Goal: Task Accomplishment & Management: Use online tool/utility

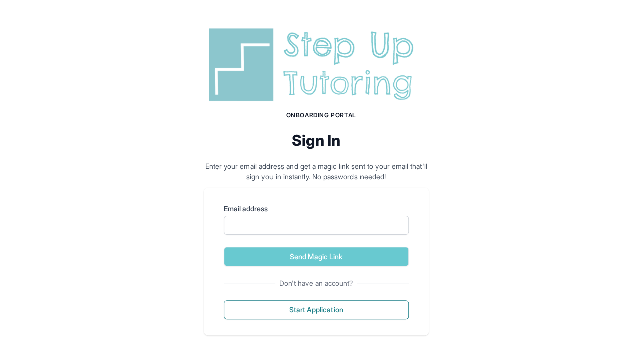
scroll to position [19, 0]
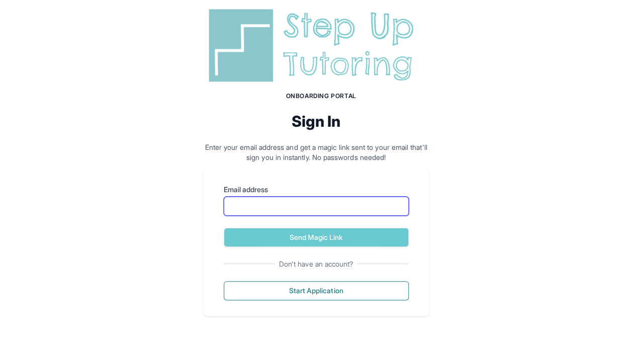
click at [345, 204] on input "Email address" at bounding box center [316, 206] width 185 height 19
click at [356, 158] on p "Enter your email address and get a magic link sent to your email that'll sign y…" at bounding box center [316, 152] width 225 height 20
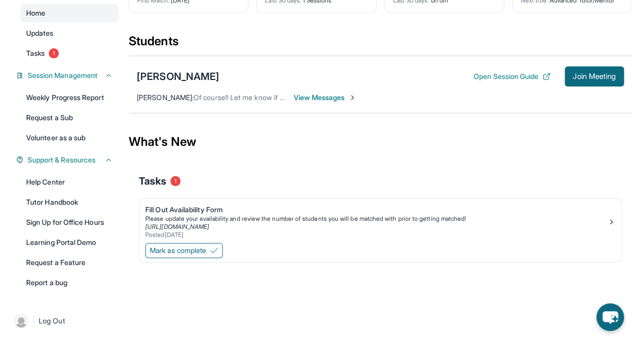
scroll to position [96, 0]
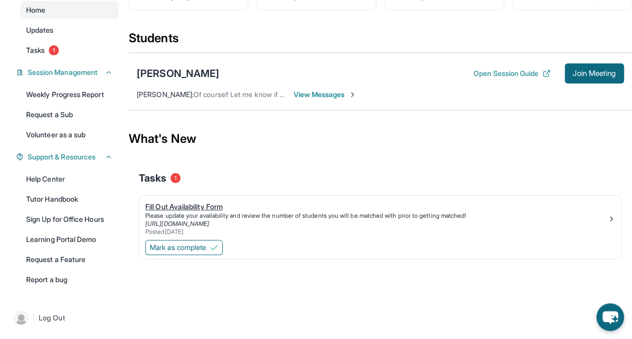
click at [219, 202] on div "Fill Out Availability Form" at bounding box center [376, 207] width 462 height 10
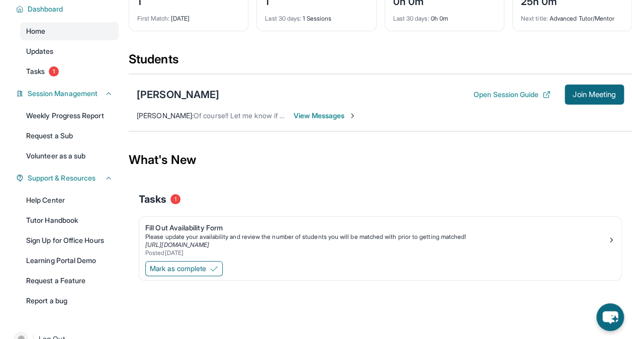
scroll to position [96, 0]
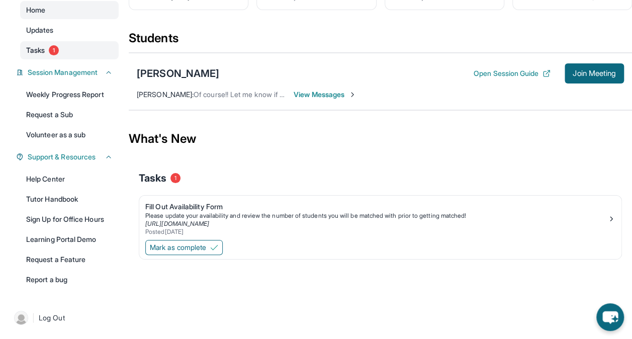
click at [38, 48] on span "Tasks" at bounding box center [35, 50] width 19 height 10
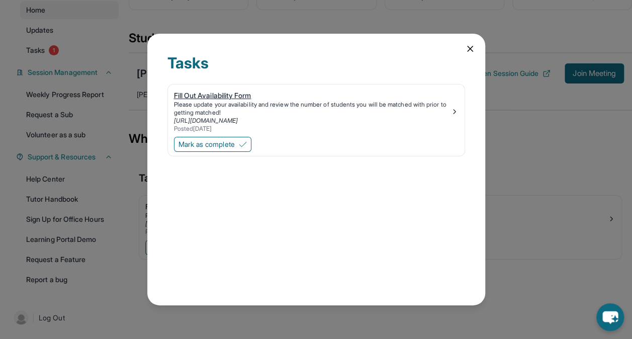
click at [218, 98] on div "Fill Out Availability Form" at bounding box center [312, 95] width 276 height 10
click at [467, 50] on icon at bounding box center [470, 49] width 10 height 10
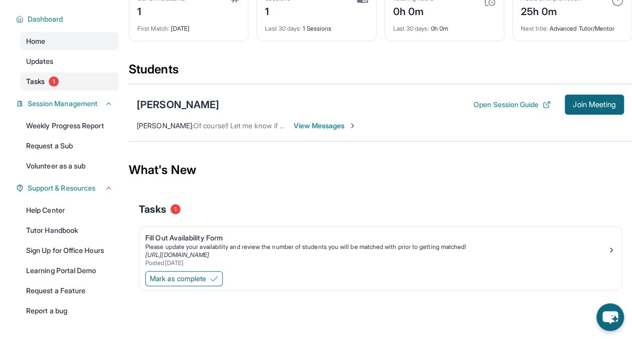
scroll to position [45, 0]
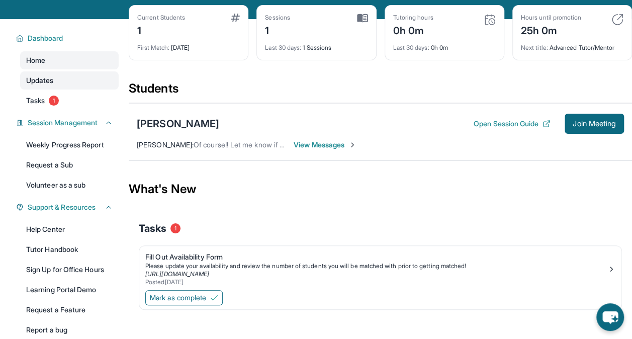
click at [75, 75] on link "Updates" at bounding box center [69, 80] width 99 height 18
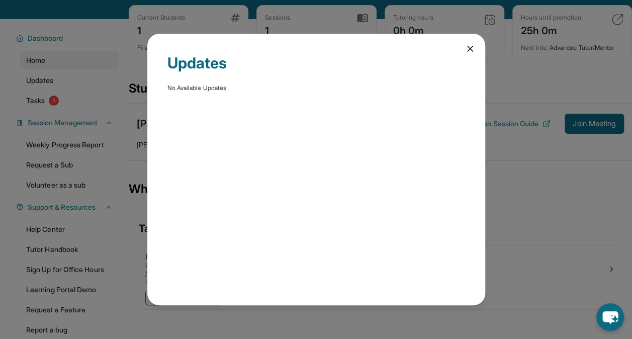
click at [471, 45] on icon at bounding box center [470, 49] width 10 height 10
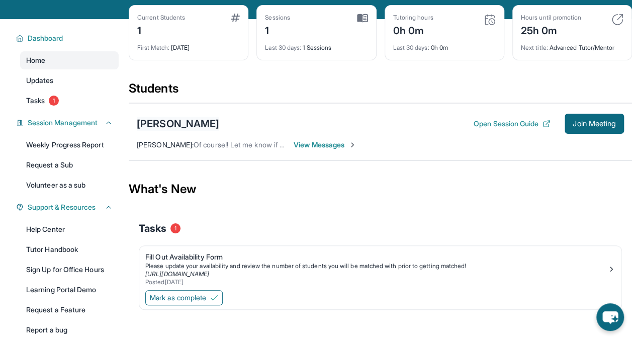
click at [177, 122] on div "[PERSON_NAME]" at bounding box center [178, 124] width 82 height 14
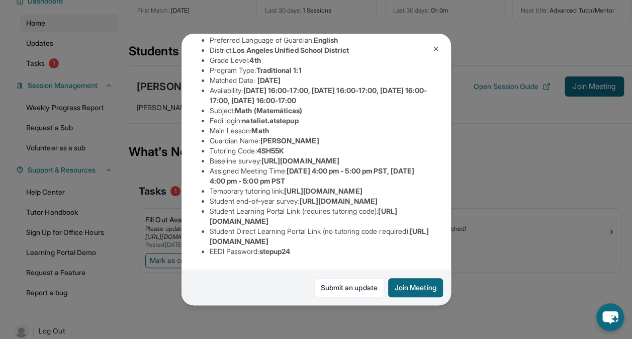
scroll to position [96, 0]
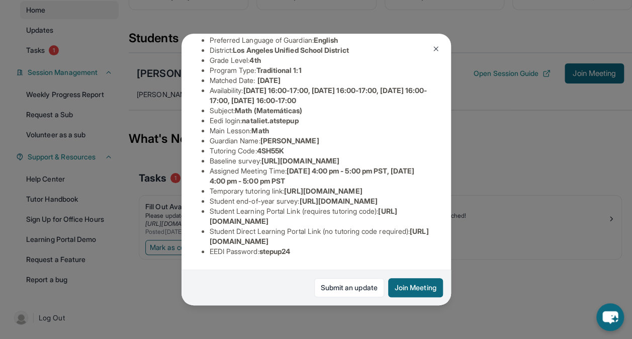
click at [437, 50] on img at bounding box center [436, 49] width 8 height 8
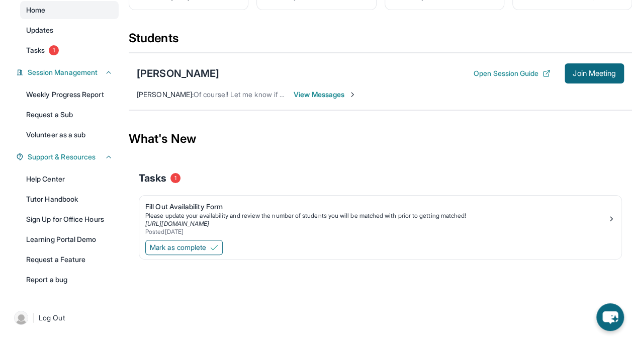
click at [478, 77] on button "Open Session Guide" at bounding box center [511, 73] width 77 height 10
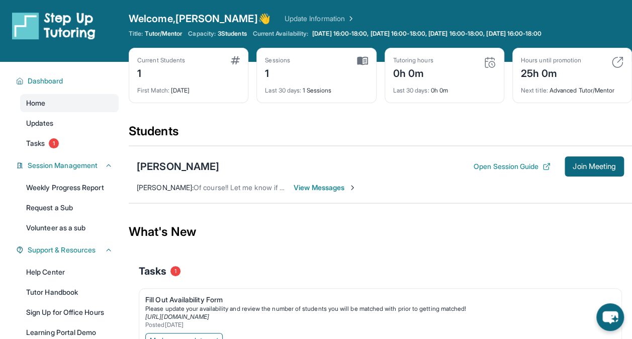
scroll to position [0, 0]
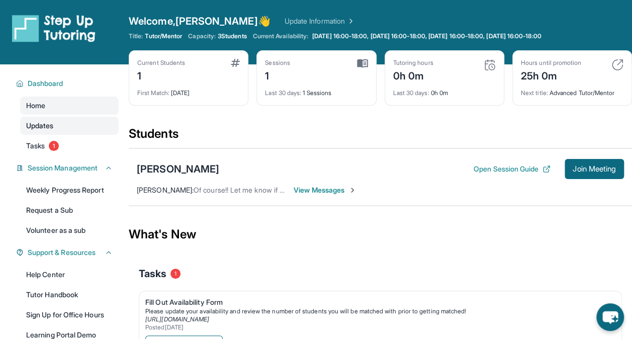
click at [44, 124] on span "Updates" at bounding box center [40, 126] width 28 height 10
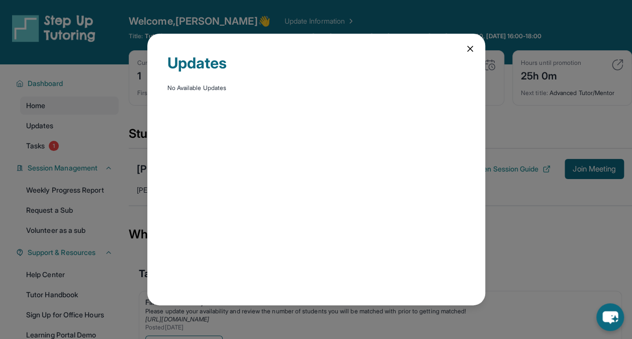
click at [470, 42] on div "Updates No Available Updates" at bounding box center [316, 169] width 338 height 271
click at [465, 47] on icon at bounding box center [470, 49] width 10 height 10
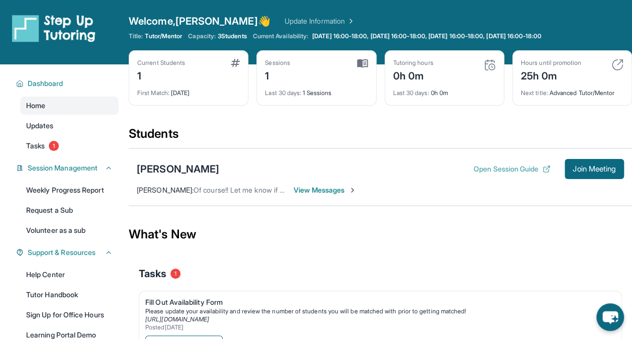
click at [523, 168] on button "Open Session Guide" at bounding box center [511, 169] width 77 height 10
click at [77, 140] on link "Tasks 1" at bounding box center [69, 146] width 99 height 18
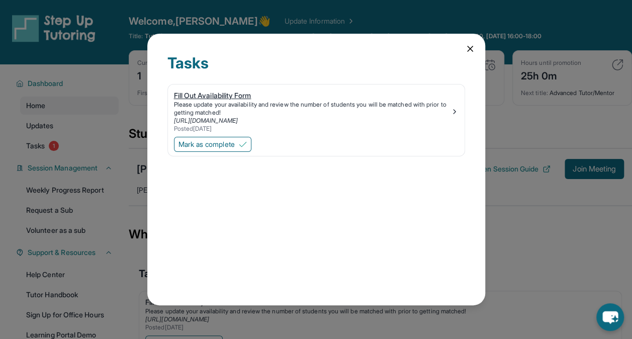
click at [233, 92] on div "Fill Out Availability Form" at bounding box center [312, 95] width 276 height 10
click at [467, 48] on icon at bounding box center [470, 49] width 10 height 10
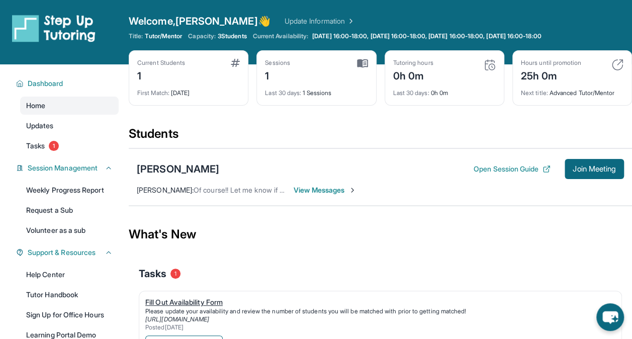
scroll to position [96, 0]
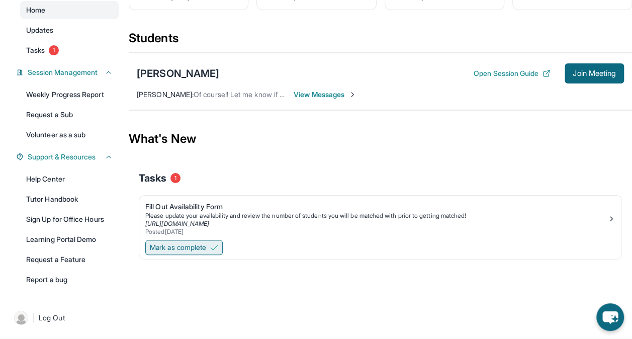
click at [210, 248] on button "Mark as complete" at bounding box center [183, 247] width 77 height 15
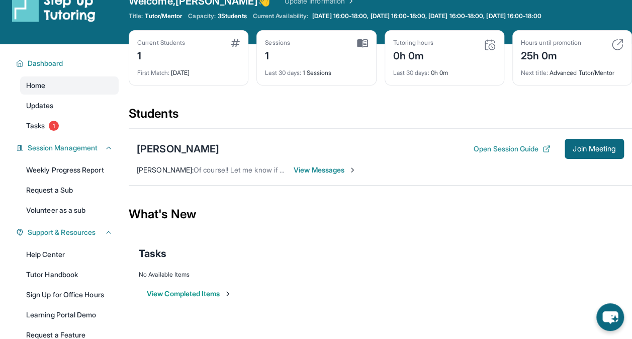
scroll to position [0, 0]
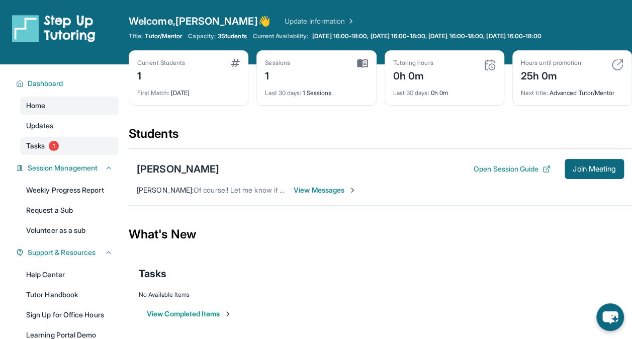
click at [36, 139] on link "Tasks 1" at bounding box center [69, 146] width 99 height 18
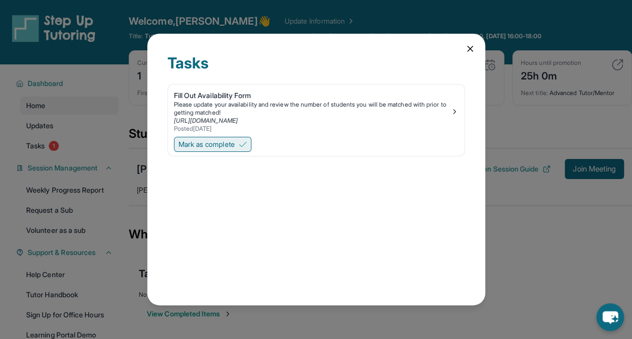
click at [225, 142] on span "Mark as complete" at bounding box center [206, 144] width 56 height 10
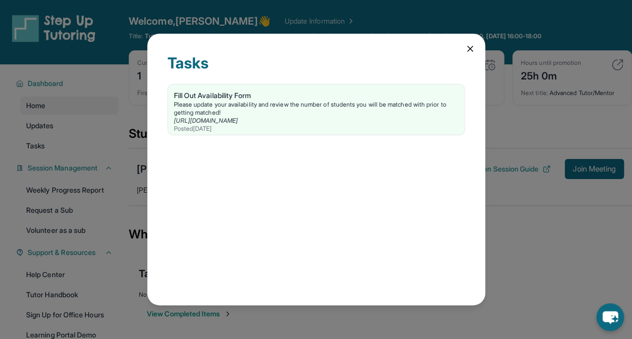
click at [467, 50] on icon at bounding box center [470, 49] width 10 height 10
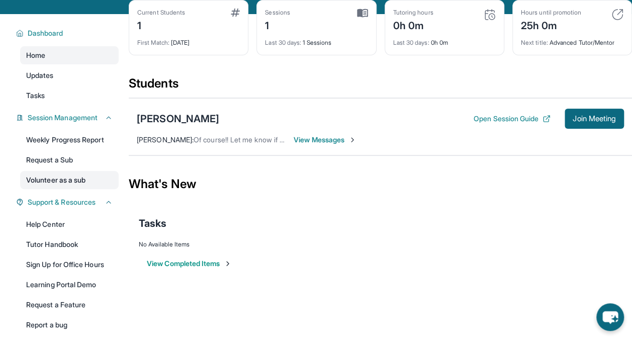
scroll to position [96, 0]
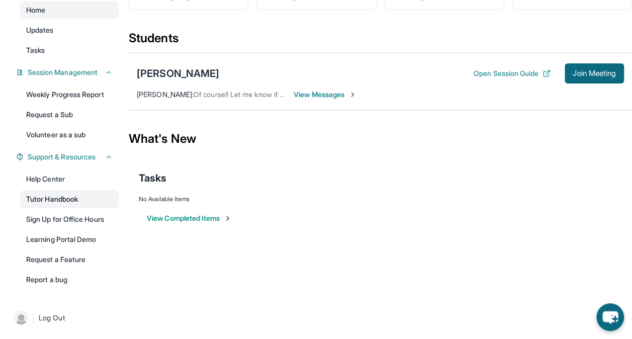
click at [68, 199] on link "Tutor Handbook" at bounding box center [69, 199] width 99 height 18
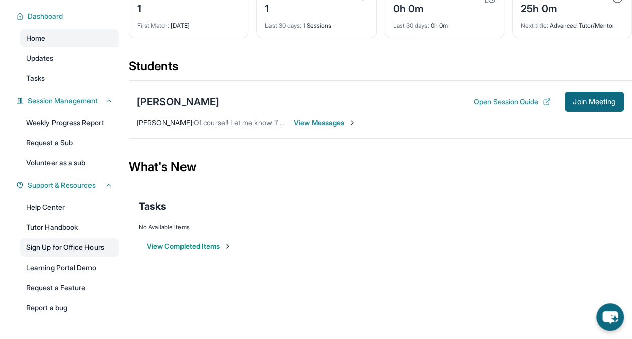
scroll to position [45, 0]
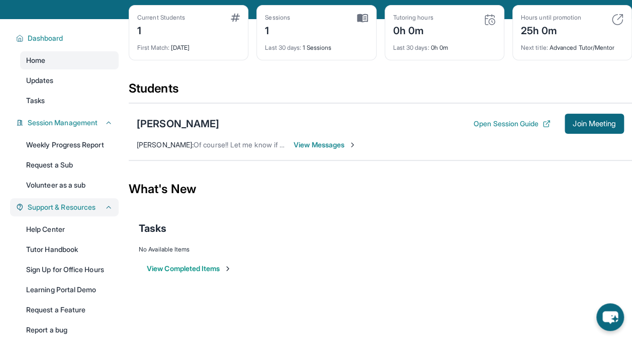
click at [107, 206] on icon at bounding box center [109, 207] width 8 height 8
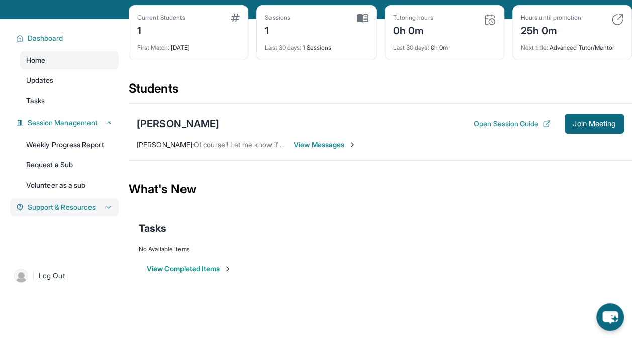
click at [89, 212] on span "Support & Resources" at bounding box center [62, 207] width 68 height 10
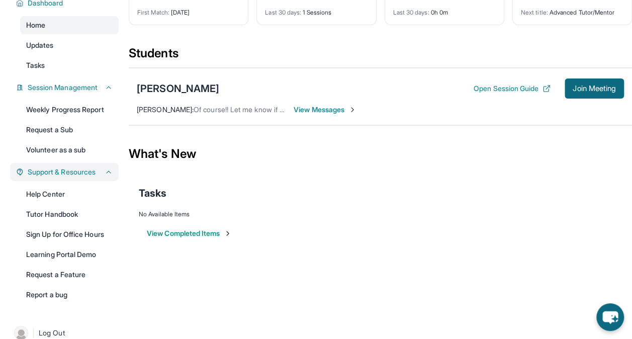
scroll to position [0, 0]
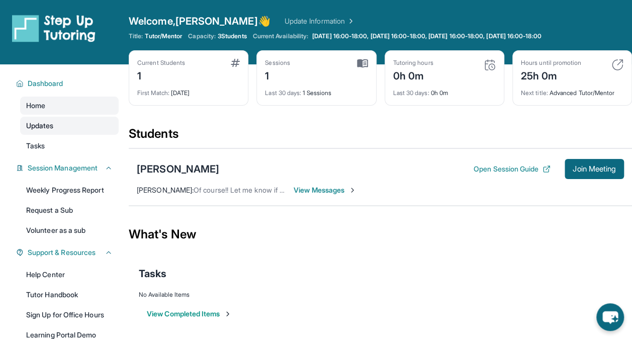
click at [69, 120] on link "Updates" at bounding box center [69, 126] width 99 height 18
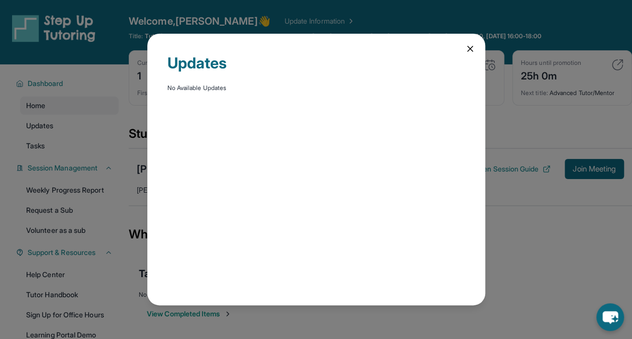
click at [67, 138] on div "Updates No Available Updates" at bounding box center [316, 169] width 632 height 339
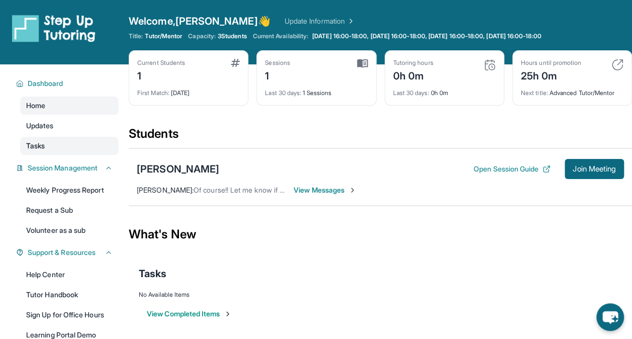
click at [65, 144] on link "Tasks" at bounding box center [69, 146] width 99 height 18
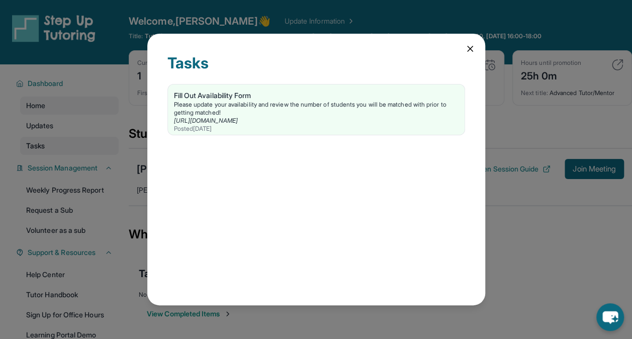
click at [65, 144] on div "Tasks Fill Out Availability Form Please update your availability and review the…" at bounding box center [316, 169] width 632 height 339
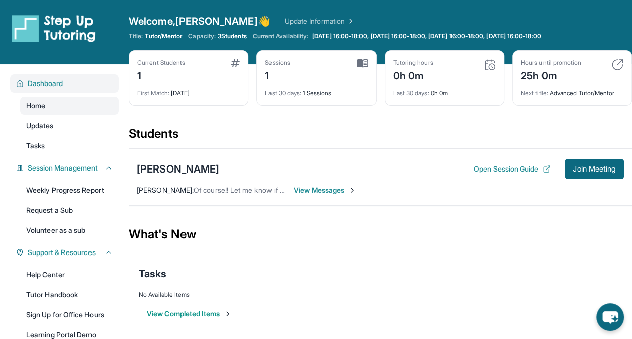
click at [52, 78] on span "Dashboard" at bounding box center [46, 83] width 36 height 10
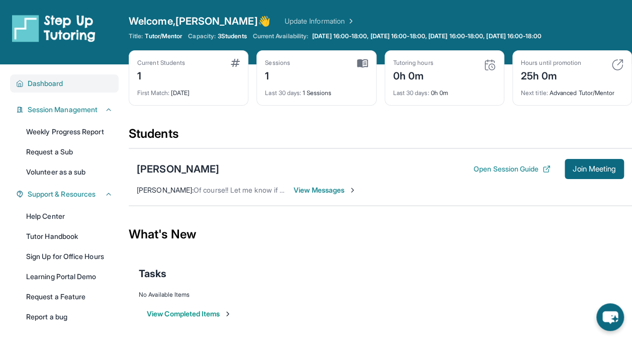
click at [52, 78] on span "Dashboard" at bounding box center [46, 83] width 36 height 10
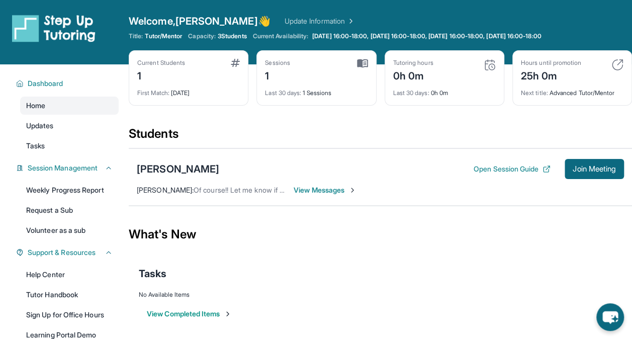
click at [34, 26] on img at bounding box center [53, 28] width 83 height 28
click at [288, 22] on link "Update Information" at bounding box center [319, 21] width 70 height 10
click at [235, 61] on img at bounding box center [235, 63] width 9 height 8
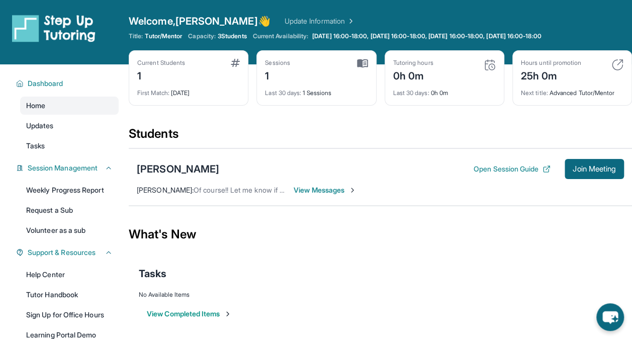
click at [317, 91] on div "Last 30 days : 1 Sessions" at bounding box center [316, 90] width 103 height 14
drag, startPoint x: 317, startPoint y: 91, endPoint x: 426, endPoint y: 119, distance: 113.1
click at [426, 119] on div "Current Students 1 First Match : 4 days ago Sessions 1 Last 30 days : 1 Session…" at bounding box center [380, 87] width 503 height 75
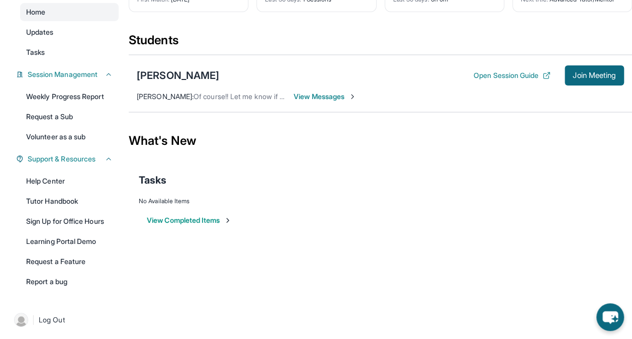
scroll to position [96, 0]
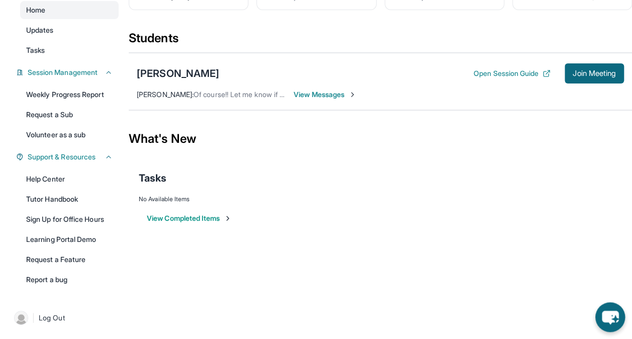
click at [610, 315] on icon "chat-button" at bounding box center [610, 318] width 17 height 14
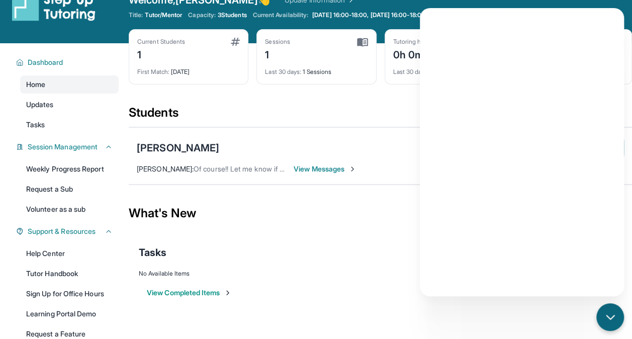
scroll to position [0, 0]
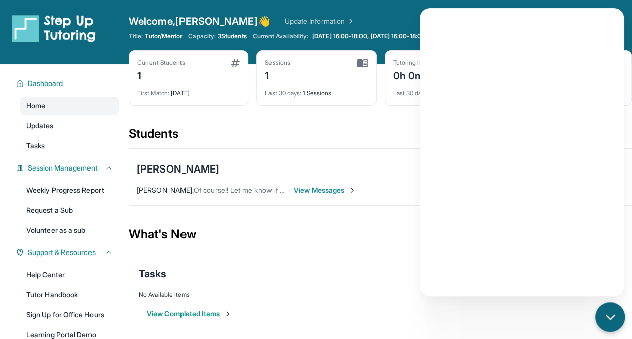
click at [620, 326] on div "chat-button" at bounding box center [610, 317] width 30 height 30
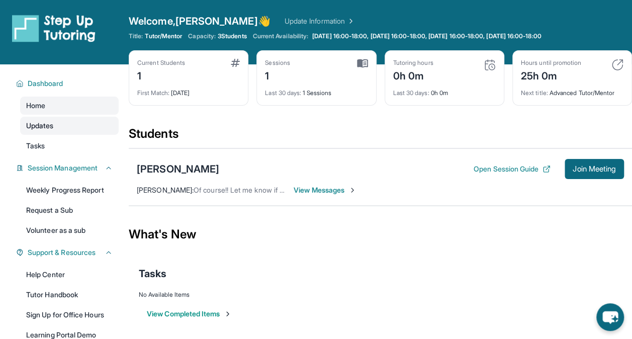
click at [65, 133] on link "Updates" at bounding box center [69, 126] width 99 height 18
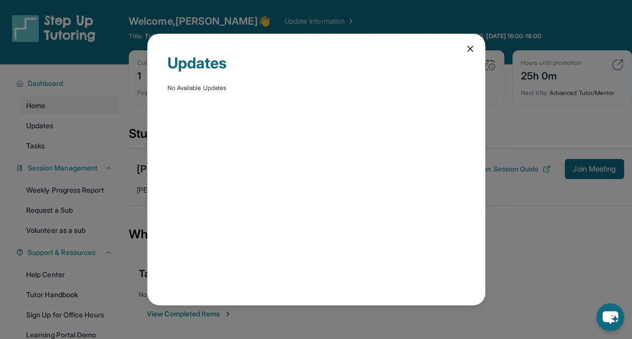
click at [66, 145] on div "Updates No Available Updates" at bounding box center [316, 169] width 632 height 339
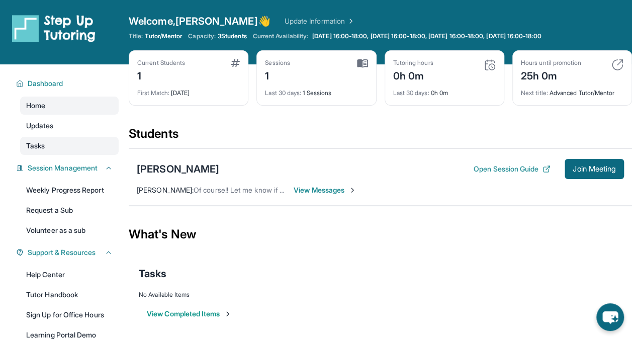
click at [66, 149] on link "Tasks" at bounding box center [69, 146] width 99 height 18
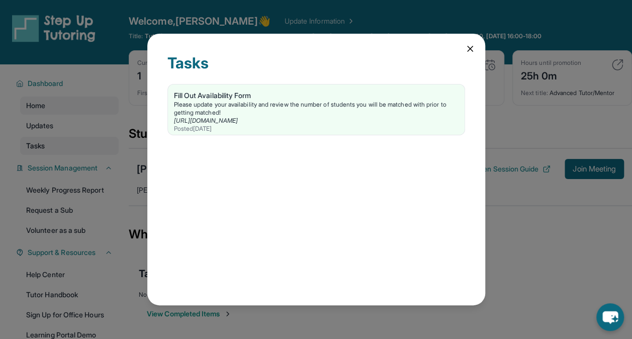
click at [66, 149] on div "Tasks Fill Out Availability Form Please update your availability and review the…" at bounding box center [316, 169] width 632 height 339
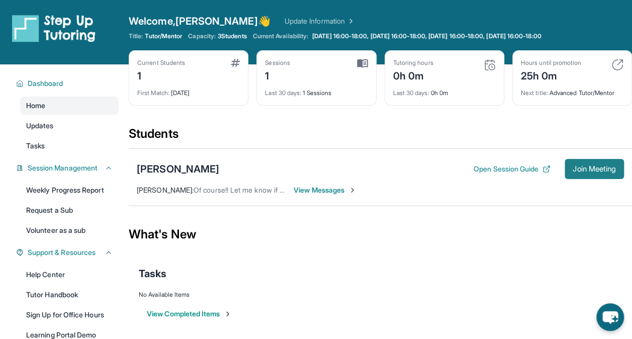
click at [583, 170] on span "Join Meeting" at bounding box center [594, 169] width 43 height 6
